Goal: Task Accomplishment & Management: Complete application form

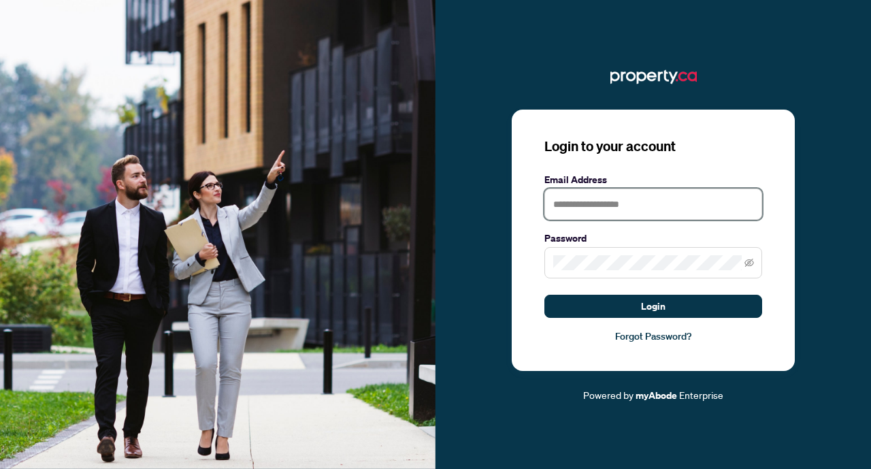
click at [581, 205] on input "text" at bounding box center [653, 204] width 218 height 31
type input "**********"
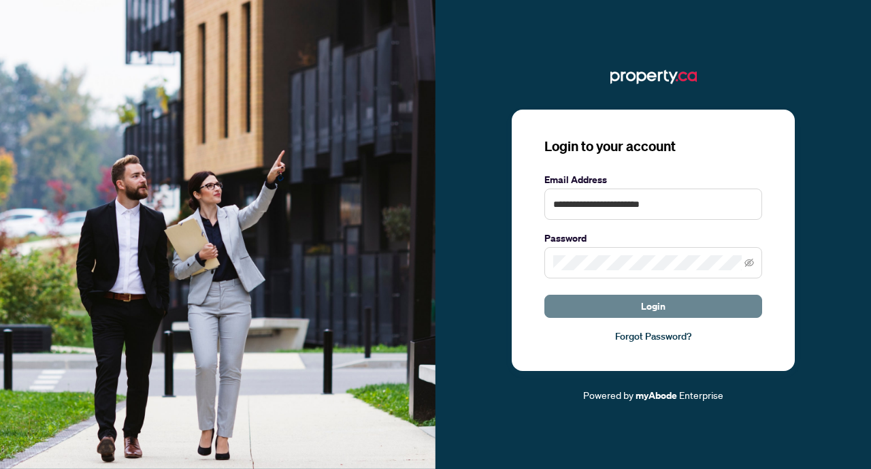
click at [641, 304] on span "Login" at bounding box center [653, 306] width 24 height 22
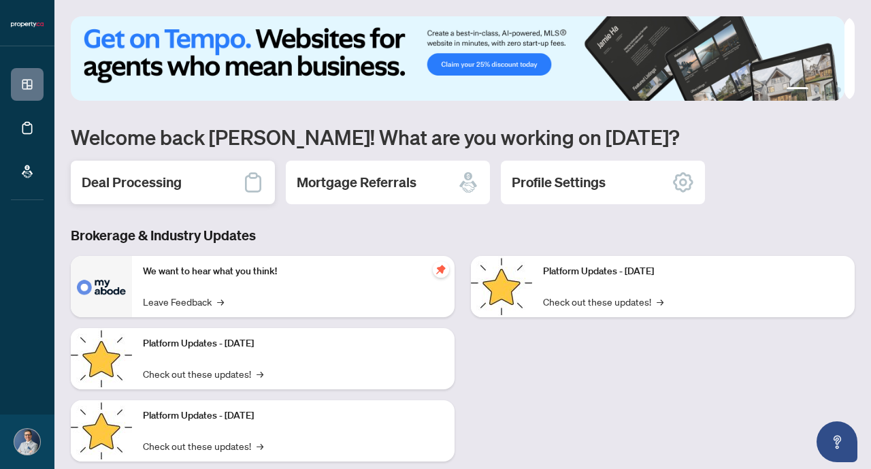
click at [128, 182] on h2 "Deal Processing" at bounding box center [132, 182] width 100 height 19
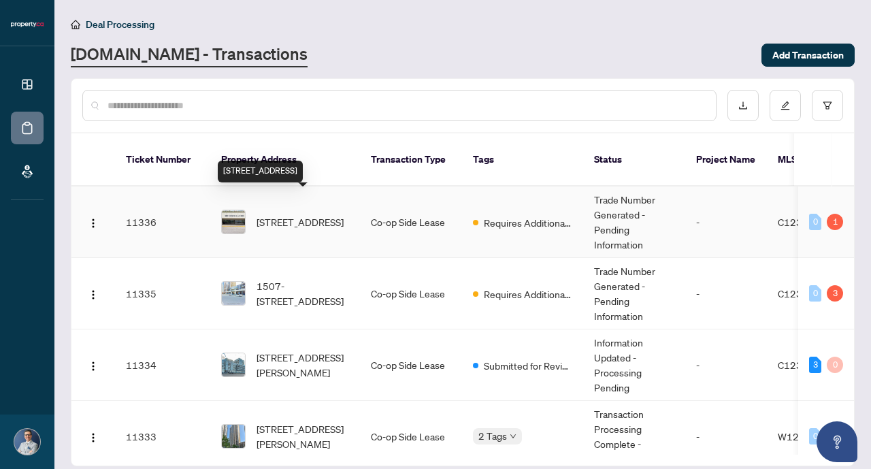
click at [302, 214] on span "414-260 Seneca Hill Dr, Toronto, Ontario M2J 4S6, Canada" at bounding box center [300, 221] width 87 height 15
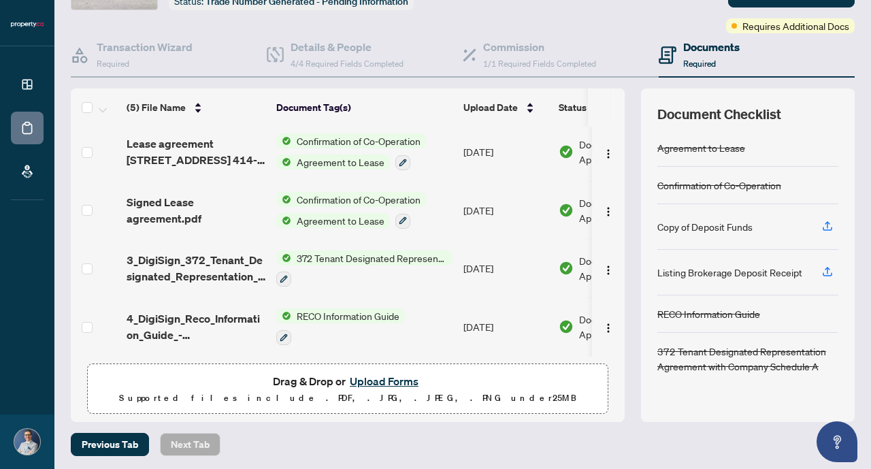
scroll to position [99, 0]
click at [391, 381] on button "Upload Forms" at bounding box center [384, 381] width 77 height 18
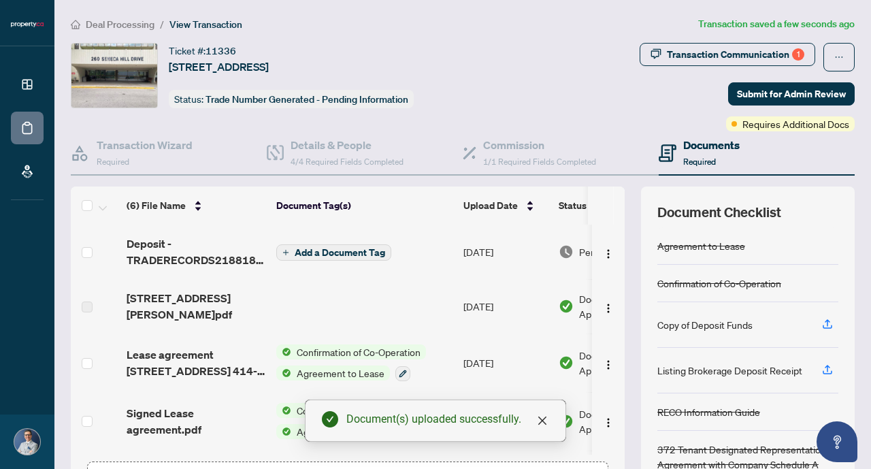
scroll to position [0, 0]
click at [785, 92] on span "Submit for Admin Review" at bounding box center [791, 94] width 109 height 22
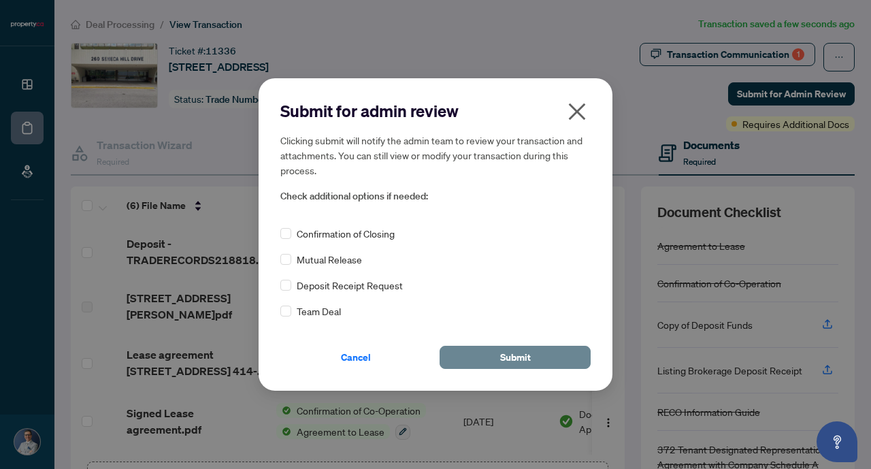
click at [508, 357] on span "Submit" at bounding box center [515, 357] width 31 height 22
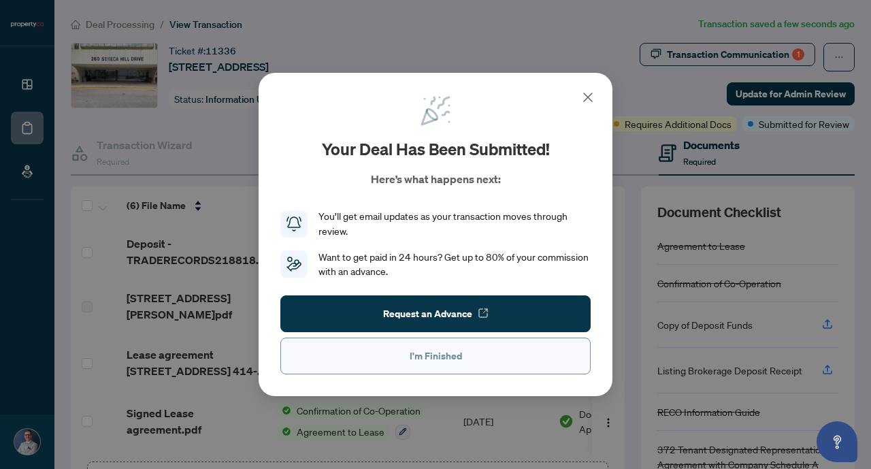
click at [465, 355] on button "I'm Finished" at bounding box center [435, 356] width 310 height 37
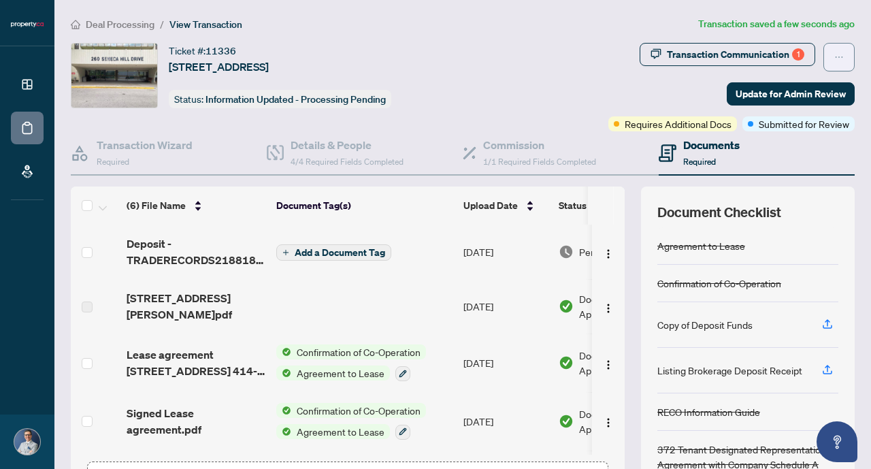
click at [834, 53] on icon "ellipsis" at bounding box center [839, 57] width 10 height 10
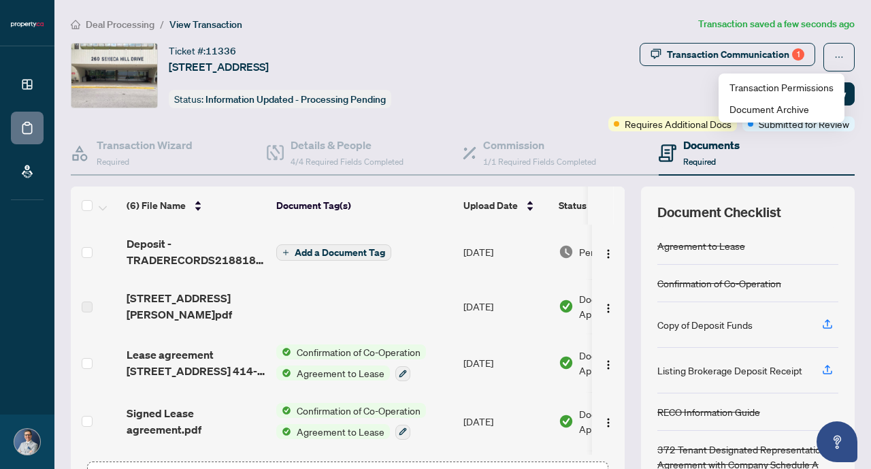
click at [565, 86] on div "Transaction Communication 1 Update for Admin Review Requires Additional Docs Su…" at bounding box center [679, 87] width 353 height 88
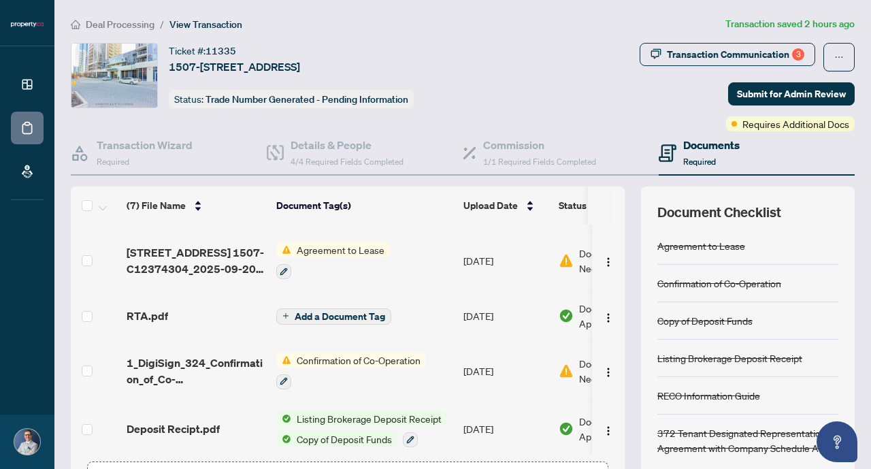
scroll to position [68, 0]
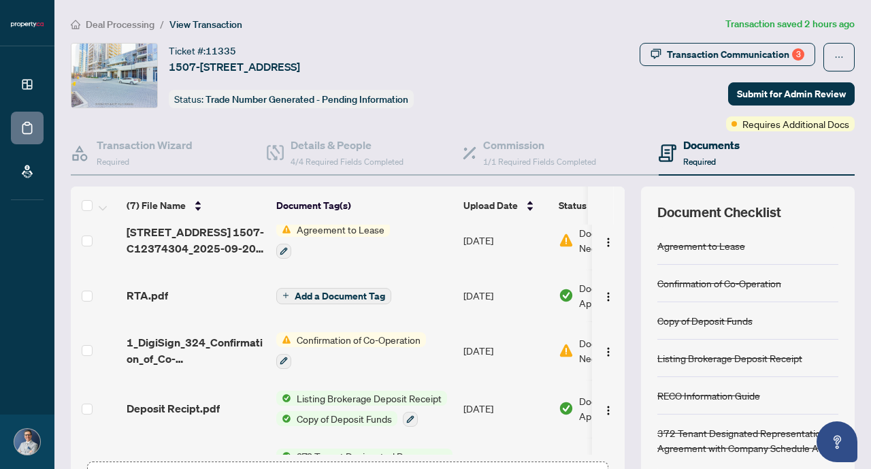
click at [340, 229] on span "Agreement to Lease" at bounding box center [340, 229] width 99 height 15
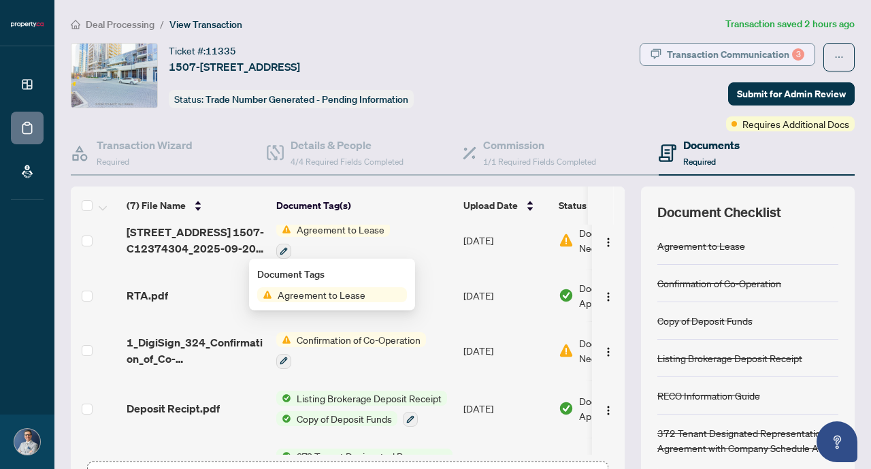
click at [727, 52] on div "Transaction Communication 3" at bounding box center [735, 55] width 137 height 22
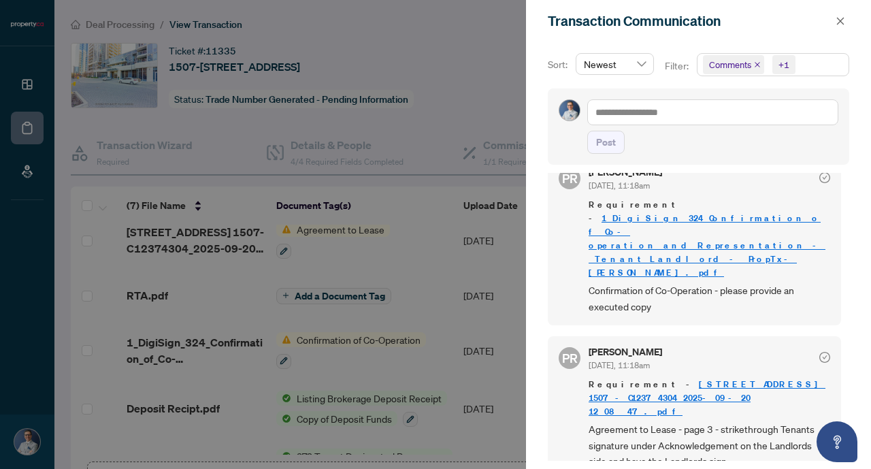
scroll to position [0, 0]
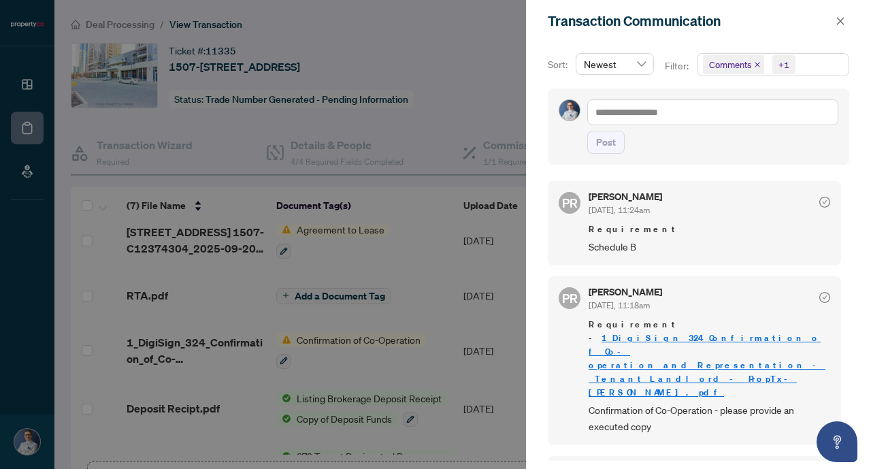
click at [22, 259] on div at bounding box center [435, 234] width 871 height 469
click at [840, 18] on icon "close" at bounding box center [841, 21] width 10 height 10
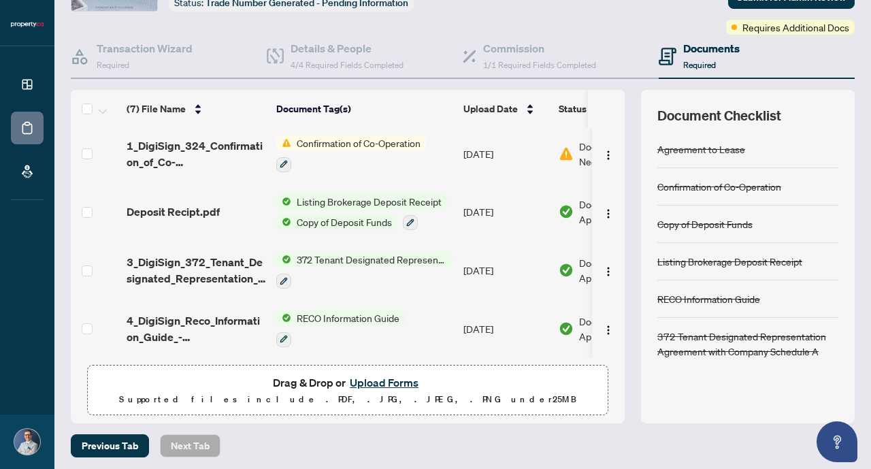
scroll to position [99, 0]
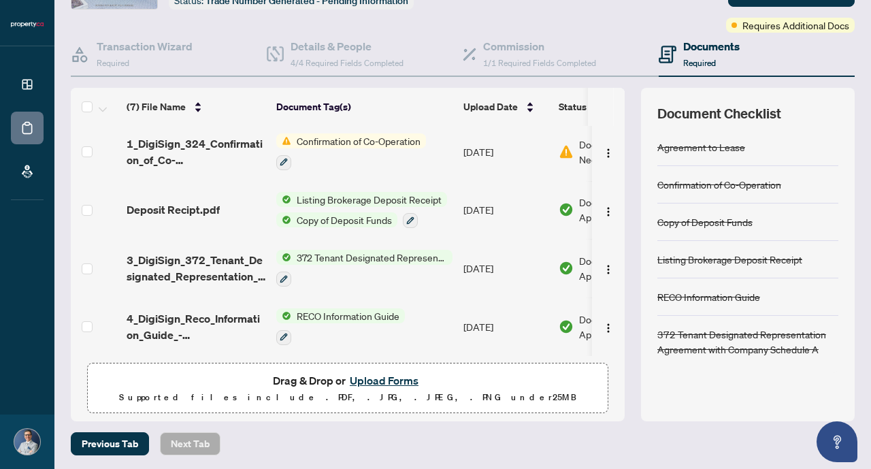
click at [389, 380] on button "Upload Forms" at bounding box center [384, 381] width 77 height 18
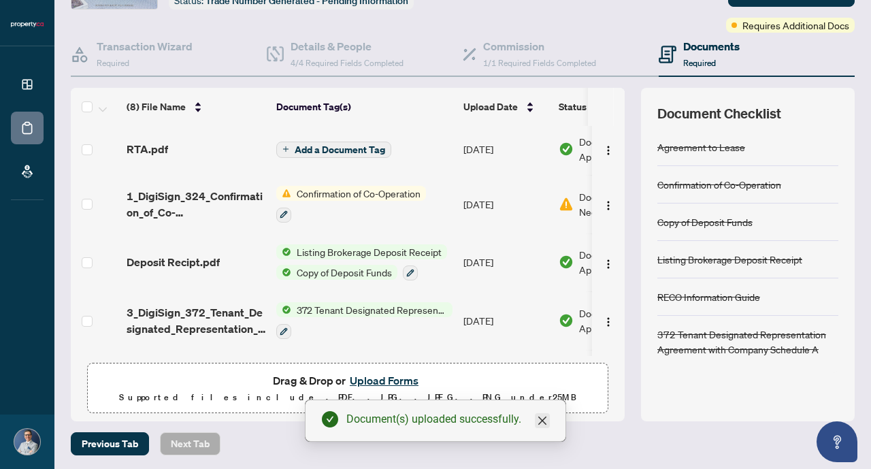
click at [548, 426] on link "Close" at bounding box center [542, 420] width 15 height 15
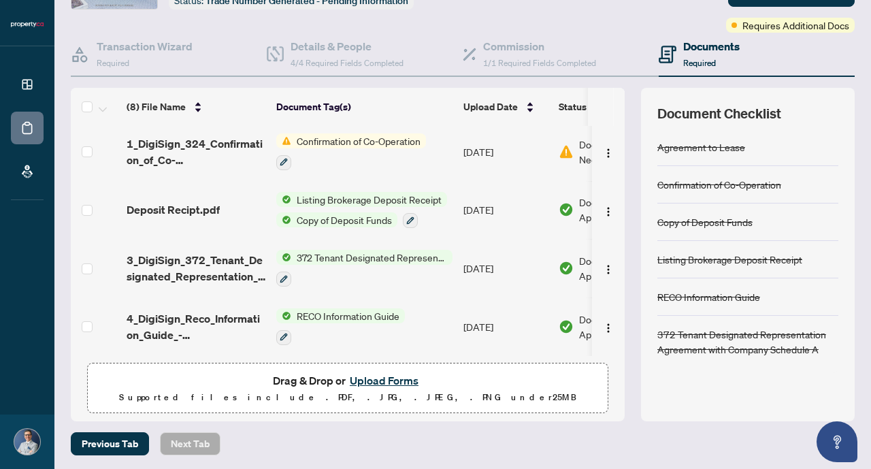
scroll to position [0, 0]
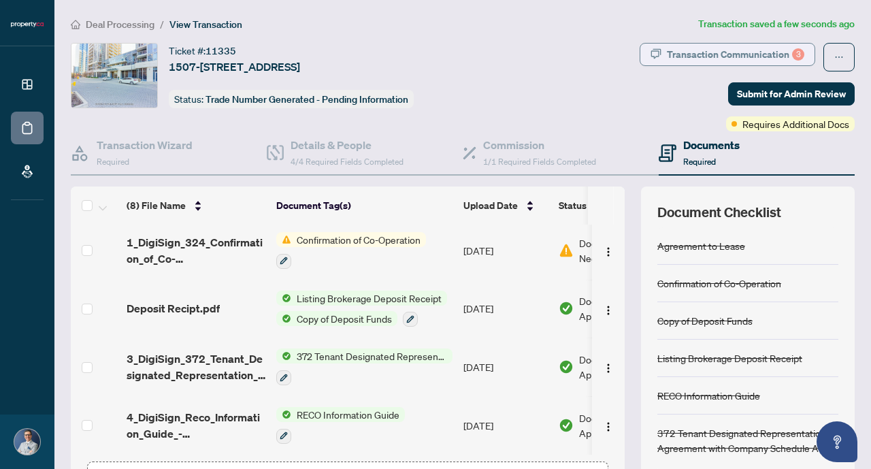
click at [768, 52] on div "Transaction Communication 3" at bounding box center [735, 55] width 137 height 22
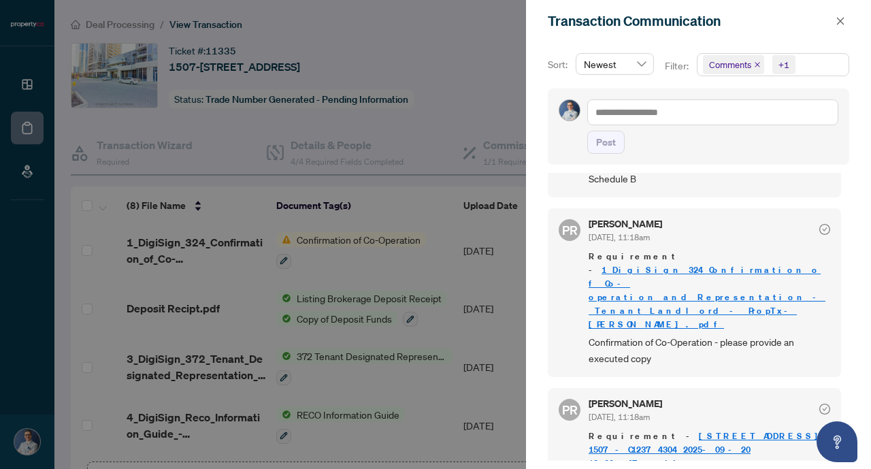
scroll to position [136, 0]
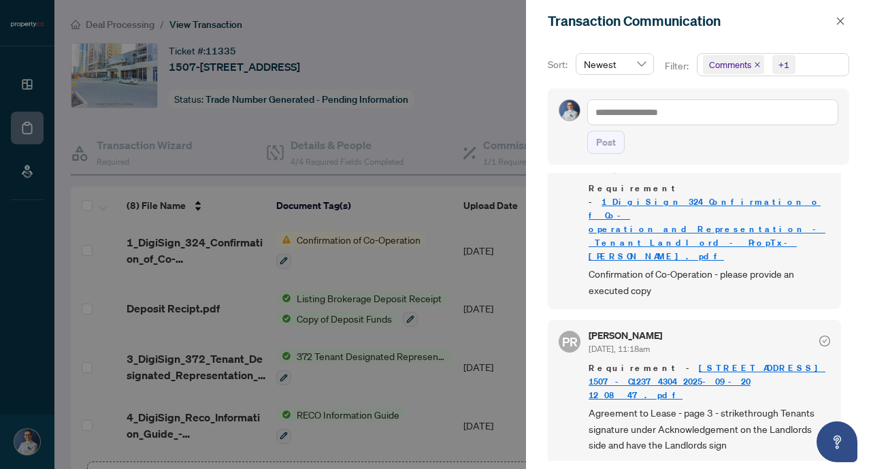
click at [687, 362] on link "[STREET_ADDRESS] 1507-C12374304_2025-09-20 12_08_47.pdf" at bounding box center [707, 381] width 237 height 39
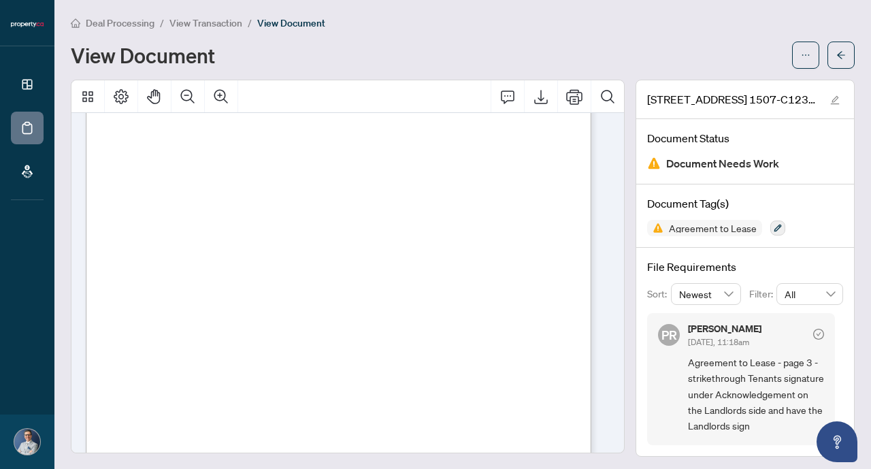
scroll to position [1633, 0]
